Goal: Task Accomplishment & Management: Use online tool/utility

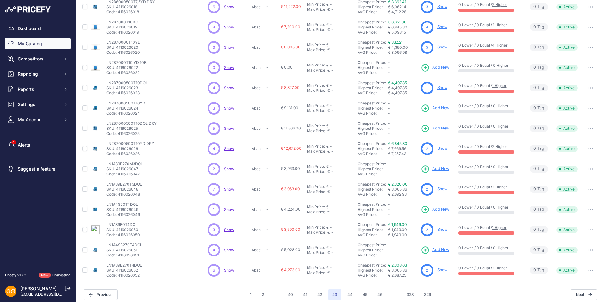
scroll to position [78, 0]
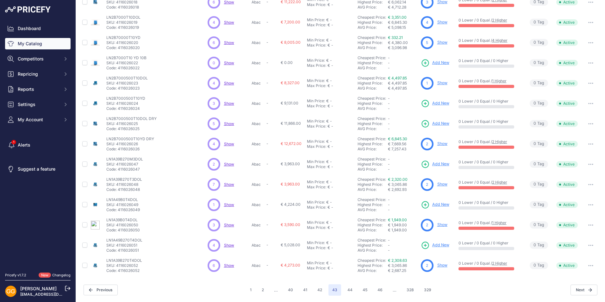
click at [228, 104] on span "Show" at bounding box center [229, 103] width 10 height 5
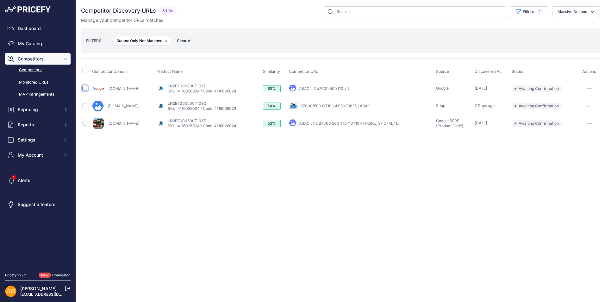
click at [87, 87] on input "checkbox" at bounding box center [84, 88] width 5 height 5
checkbox input "true"
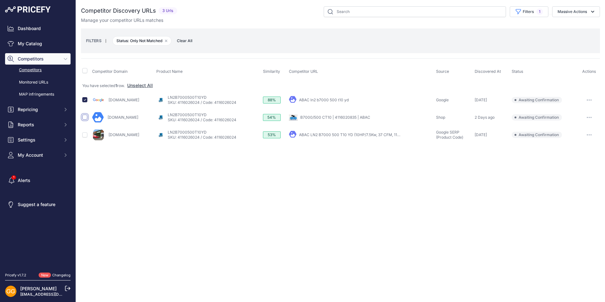
click at [85, 116] on input "checkbox" at bounding box center [84, 117] width 5 height 5
checkbox input "true"
click at [86, 134] on input "checkbox" at bounding box center [84, 134] width 5 height 5
checkbox input "true"
click at [582, 15] on button "Massive Actions" at bounding box center [576, 11] width 48 height 11
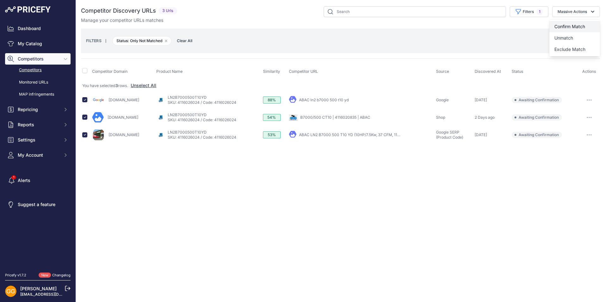
click at [578, 25] on span "Confirm Match" at bounding box center [570, 26] width 31 height 5
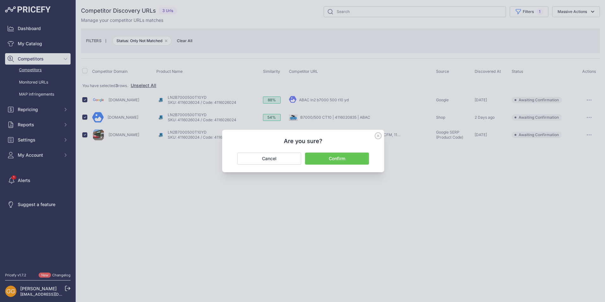
click at [341, 156] on button "Confirm" at bounding box center [337, 159] width 64 height 12
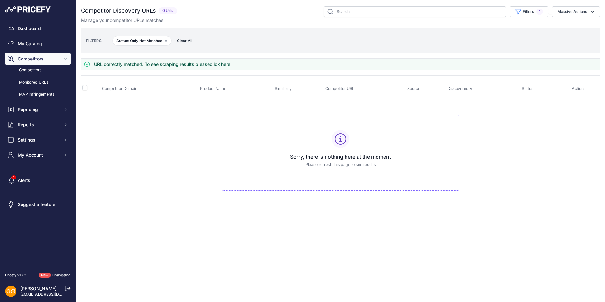
click at [187, 41] on span "Clear All" at bounding box center [185, 41] width 22 height 6
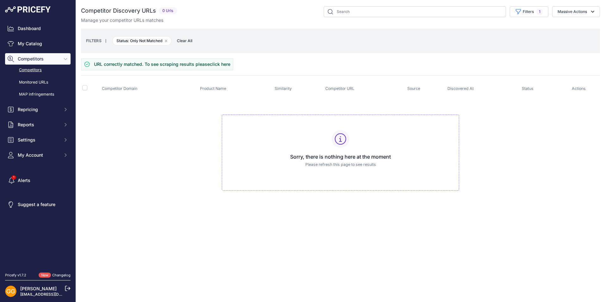
click at [187, 41] on span "Clear All" at bounding box center [185, 41] width 22 height 6
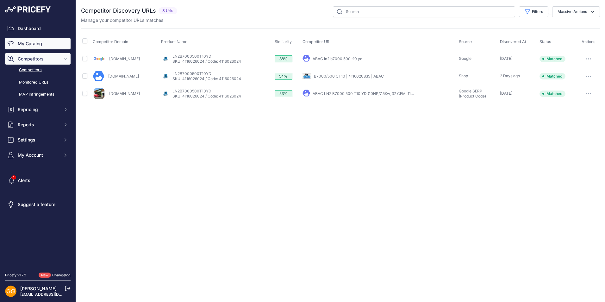
click at [42, 42] on link "My Catalog" at bounding box center [38, 43] width 66 height 11
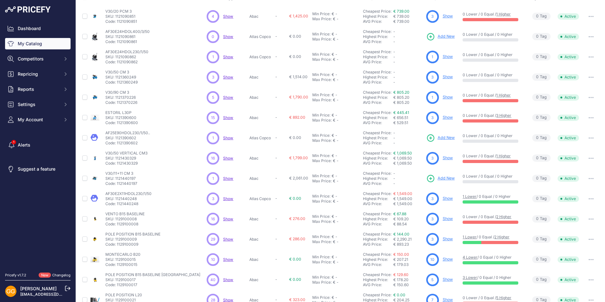
scroll to position [78, 0]
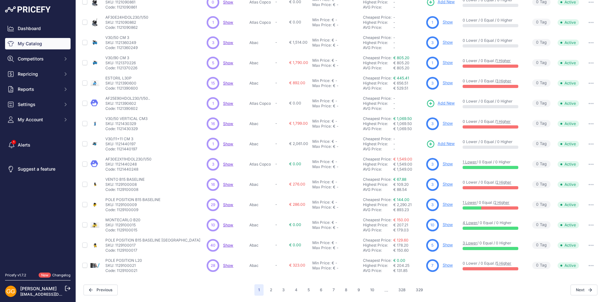
click at [349, 292] on div "1 2 3 4 5 6 7 ..." at bounding box center [340, 289] width 172 height 11
click at [343, 289] on button "8" at bounding box center [346, 289] width 10 height 11
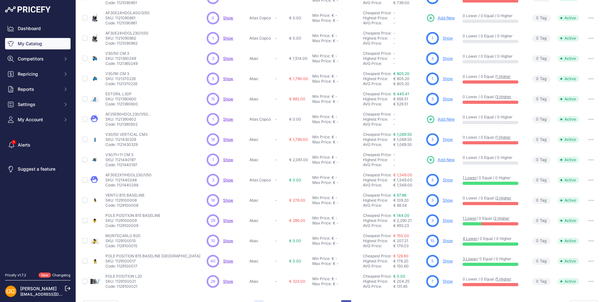
scroll to position [94, 0]
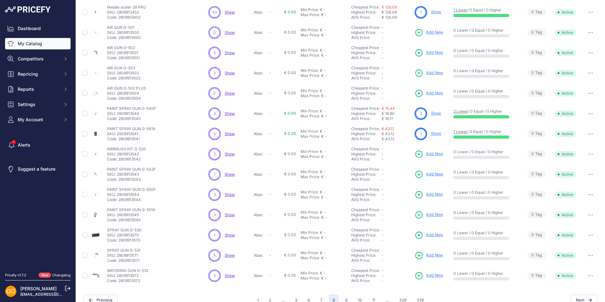
scroll to position [78, 0]
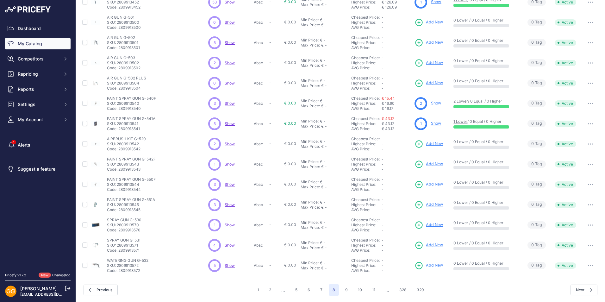
click at [229, 265] on span "Show" at bounding box center [230, 265] width 10 height 5
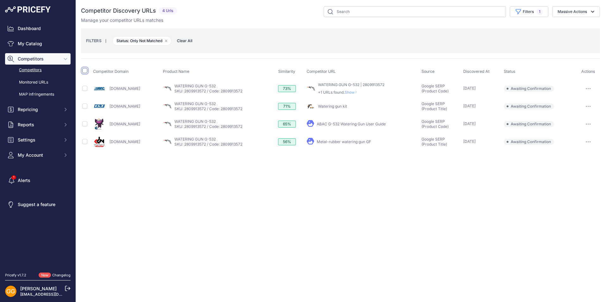
click at [87, 69] on input "checkbox" at bounding box center [84, 70] width 5 height 5
checkbox input "true"
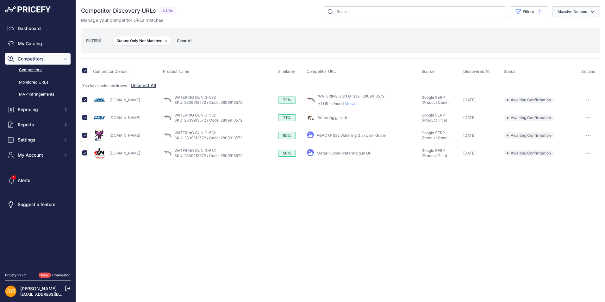
click at [581, 11] on button "Massive Actions" at bounding box center [576, 11] width 48 height 11
click at [563, 26] on span "Confirm Match" at bounding box center [570, 26] width 31 height 5
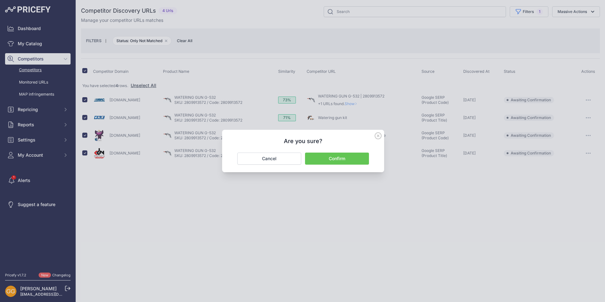
click at [332, 154] on button "Confirm" at bounding box center [337, 159] width 64 height 12
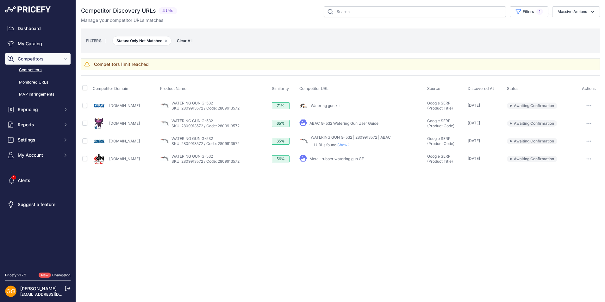
click at [120, 64] on h3 "Competitors limit reached" at bounding box center [121, 64] width 55 height 6
click at [87, 66] on icon at bounding box center [87, 64] width 5 height 4
click at [87, 64] on icon at bounding box center [87, 64] width 5 height 4
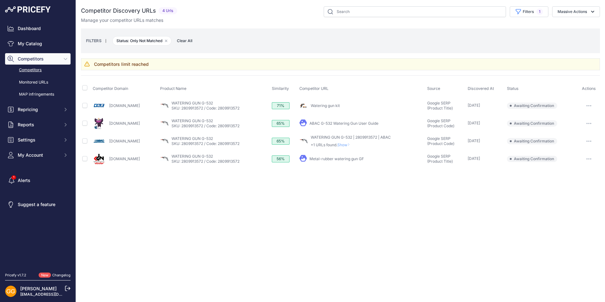
click at [87, 64] on icon at bounding box center [87, 64] width 5 height 4
click at [134, 65] on h3 "Competitors limit reached" at bounding box center [121, 64] width 55 height 6
click at [85, 141] on input "checkbox" at bounding box center [84, 140] width 5 height 5
checkbox input "true"
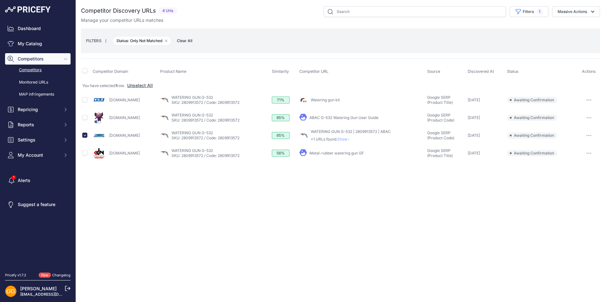
click at [590, 136] on icon "button" at bounding box center [588, 135] width 5 height 1
click at [577, 150] on button "Confirm match" at bounding box center [573, 149] width 52 height 10
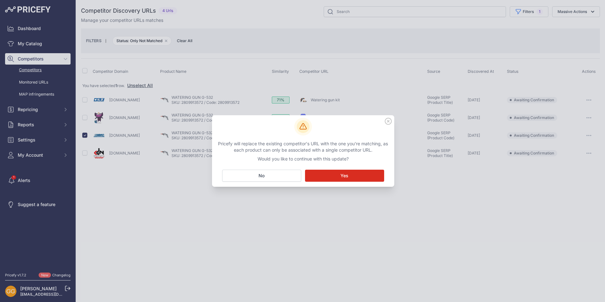
click at [345, 177] on span "Yes" at bounding box center [345, 175] width 8 height 6
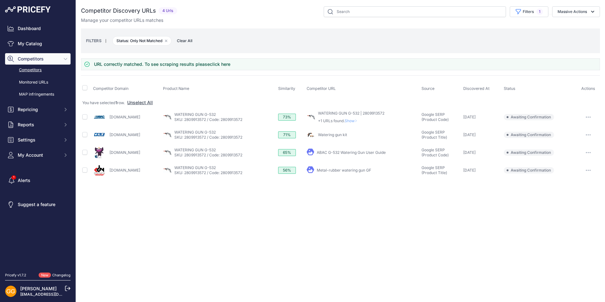
click at [186, 39] on span "Clear All" at bounding box center [185, 41] width 22 height 6
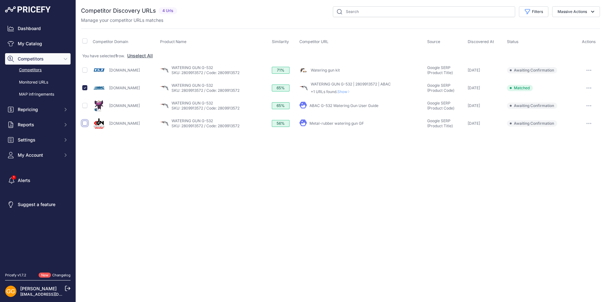
click at [82, 124] on input "checkbox" at bounding box center [84, 123] width 5 height 5
checkbox input "true"
click at [86, 88] on input "checkbox" at bounding box center [84, 87] width 5 height 5
checkbox input "false"
click at [593, 125] on button "button" at bounding box center [589, 123] width 13 height 9
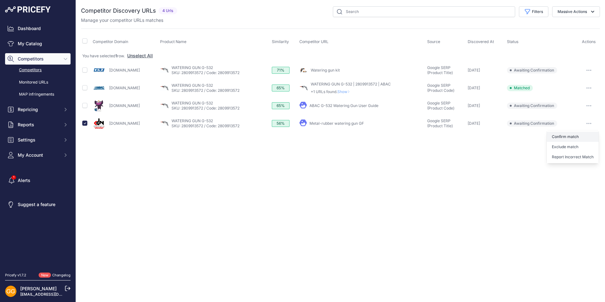
click at [578, 137] on button "Confirm match" at bounding box center [573, 137] width 52 height 10
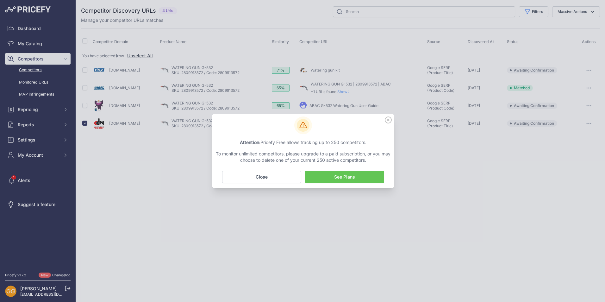
click at [389, 120] on icon at bounding box center [388, 120] width 6 height 6
